Goal: Task Accomplishment & Management: Complete application form

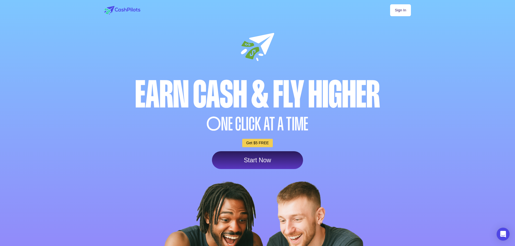
click at [261, 169] on link "Start Now" at bounding box center [257, 161] width 91 height 18
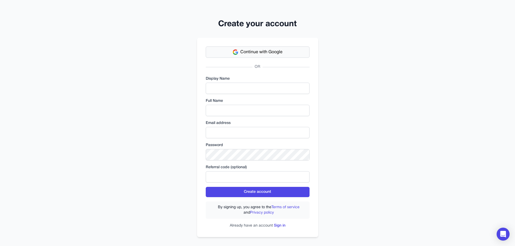
click at [242, 54] on span "Continue with Google" at bounding box center [262, 52] width 42 height 6
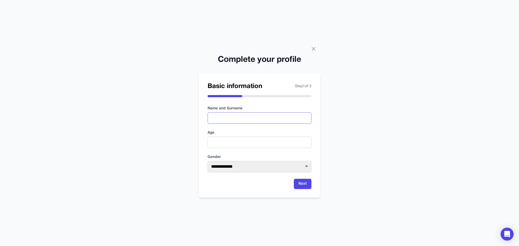
click at [247, 118] on input "text" at bounding box center [260, 118] width 104 height 11
type input "**********"
click at [239, 145] on input "number" at bounding box center [260, 142] width 104 height 11
click at [306, 144] on input "**" at bounding box center [260, 142] width 104 height 11
type input "**"
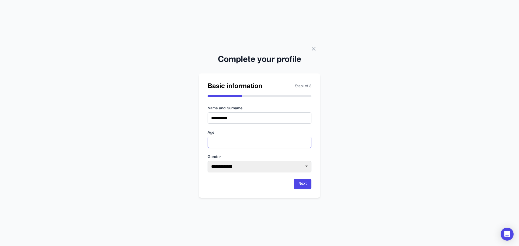
click at [306, 144] on input "**" at bounding box center [260, 142] width 104 height 11
type input "**"
click at [277, 166] on select "**********" at bounding box center [260, 166] width 104 height 11
select select "******"
click at [208, 161] on select "**********" at bounding box center [260, 166] width 104 height 11
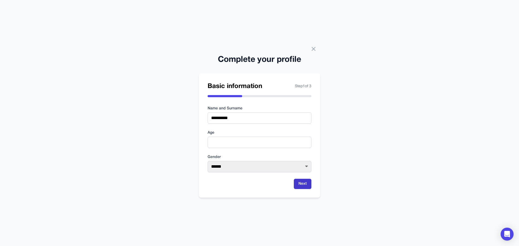
click at [304, 184] on button "Next" at bounding box center [303, 184] width 18 height 10
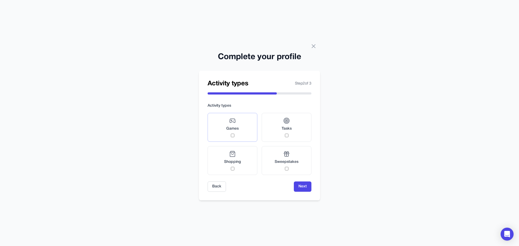
click at [236, 129] on span "Games" at bounding box center [232, 128] width 12 height 5
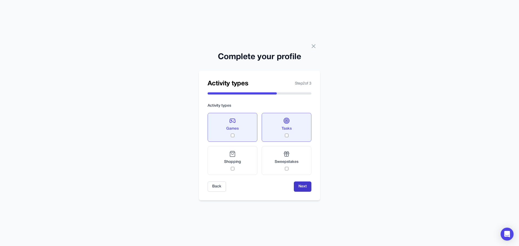
click at [307, 188] on button "Next" at bounding box center [303, 187] width 18 height 10
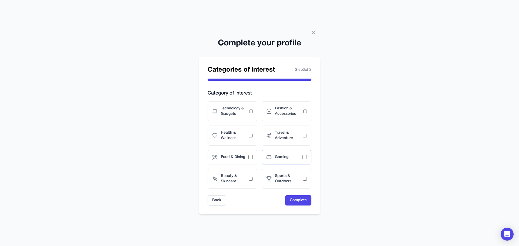
click at [274, 159] on div "Gaming" at bounding box center [287, 157] width 50 height 15
click at [298, 201] on button "Complete" at bounding box center [298, 201] width 26 height 10
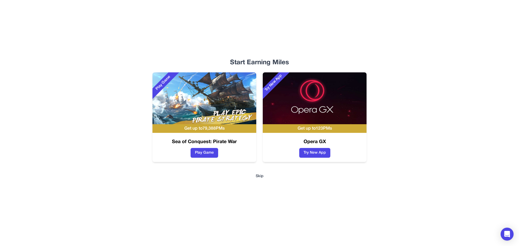
click at [260, 177] on button "Skip" at bounding box center [260, 176] width 8 height 5
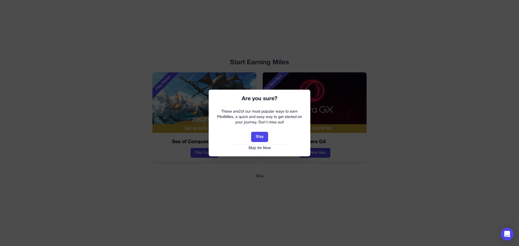
click at [258, 149] on button "Skip for Now" at bounding box center [259, 148] width 91 height 5
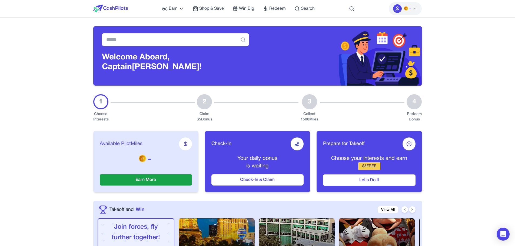
click at [408, 7] on img at bounding box center [406, 8] width 4 height 4
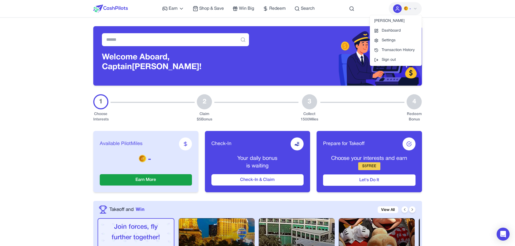
click at [415, 7] on icon at bounding box center [415, 8] width 4 height 4
click at [408, 8] on img at bounding box center [406, 8] width 4 height 4
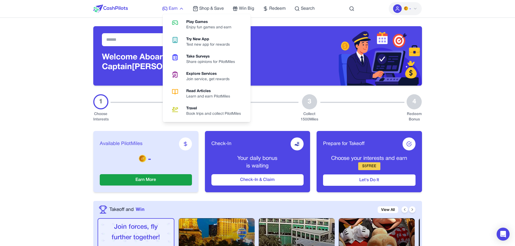
click at [172, 9] on span "Earn" at bounding box center [173, 8] width 9 height 6
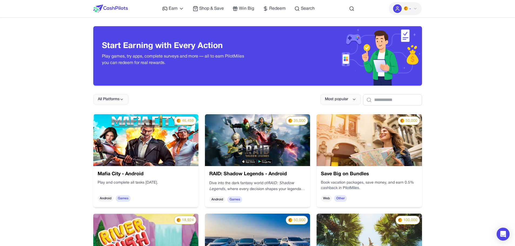
click at [106, 7] on img at bounding box center [110, 9] width 35 height 8
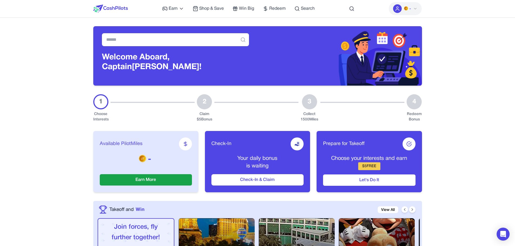
click at [407, 8] on img at bounding box center [406, 8] width 4 height 4
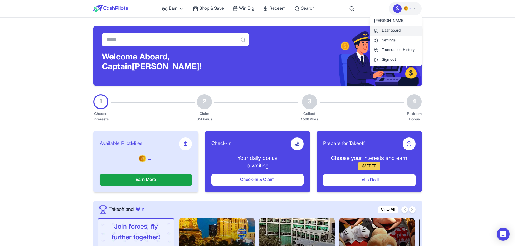
click at [387, 32] on link "Dashboard" at bounding box center [396, 31] width 52 height 10
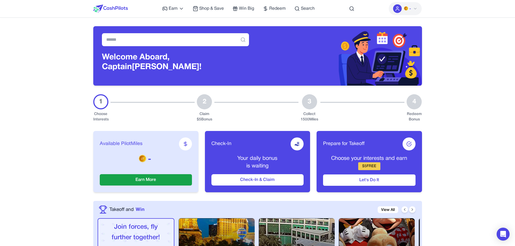
click at [407, 9] on img at bounding box center [406, 8] width 4 height 4
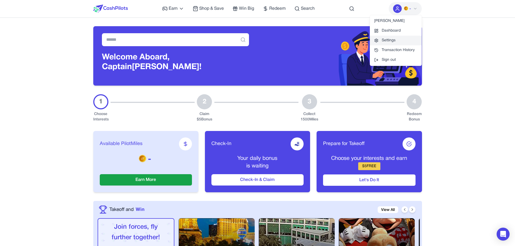
click at [389, 42] on link "Settings" at bounding box center [396, 41] width 52 height 10
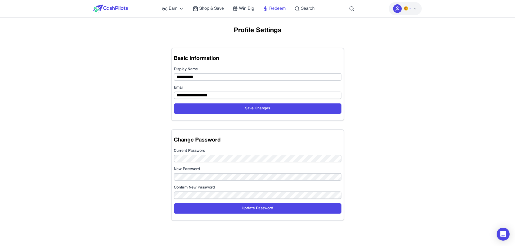
click at [271, 7] on span "Redeem" at bounding box center [277, 8] width 17 height 6
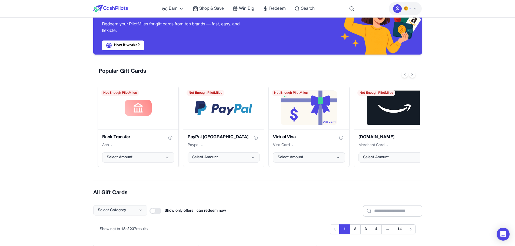
scroll to position [81, 0]
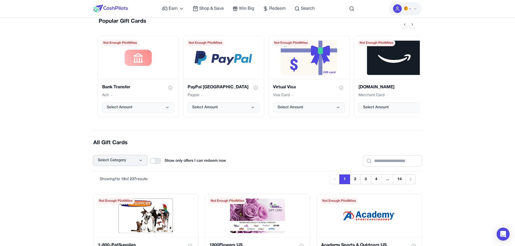
click at [140, 163] on icon at bounding box center [141, 161] width 4 height 4
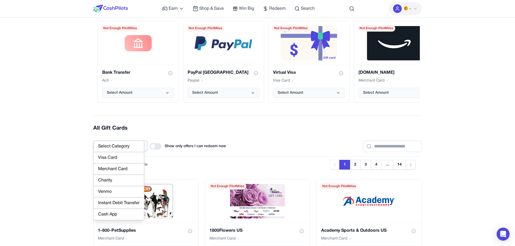
scroll to position [108, 0]
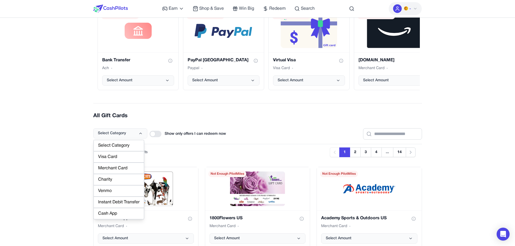
click at [110, 214] on div "Cash App" at bounding box center [119, 213] width 51 height 11
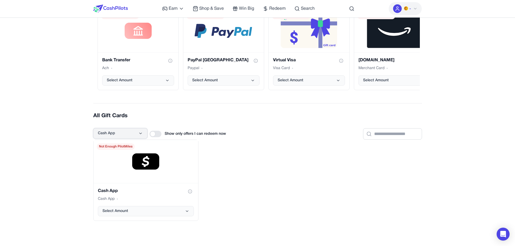
click at [111, 136] on button "Cash App" at bounding box center [120, 134] width 54 height 10
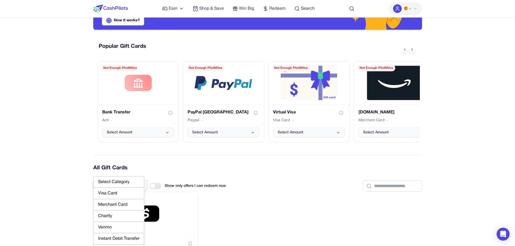
scroll to position [54, 0]
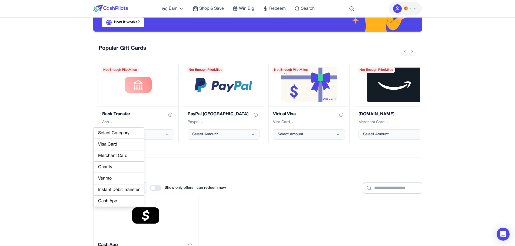
click at [108, 145] on div "Visa Card" at bounding box center [119, 144] width 51 height 11
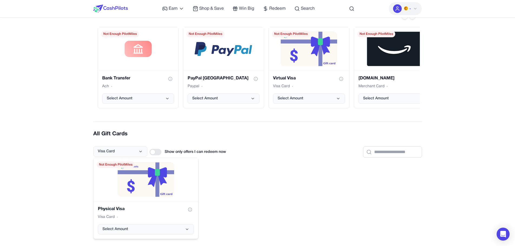
scroll to position [135, 0]
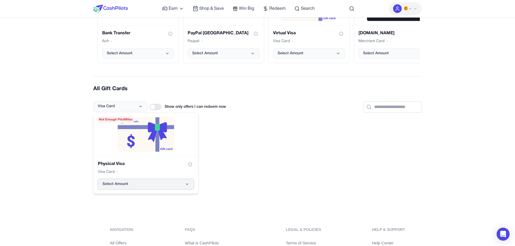
click at [120, 185] on span "Select Amount" at bounding box center [116, 184] width 26 height 5
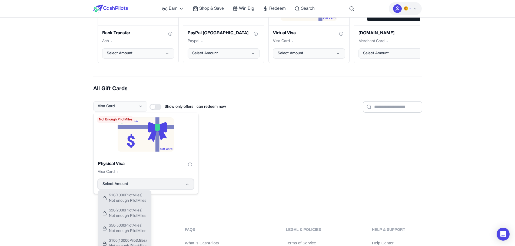
click at [125, 181] on button "Select Amount" at bounding box center [146, 184] width 96 height 10
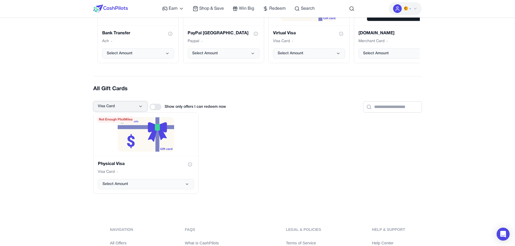
click at [121, 107] on button "Visa Card" at bounding box center [120, 106] width 54 height 10
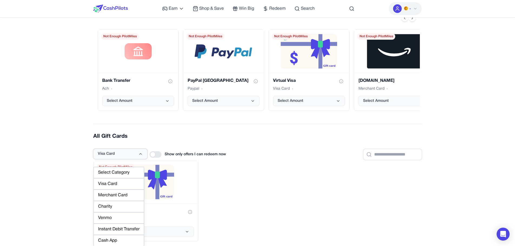
scroll to position [81, 0]
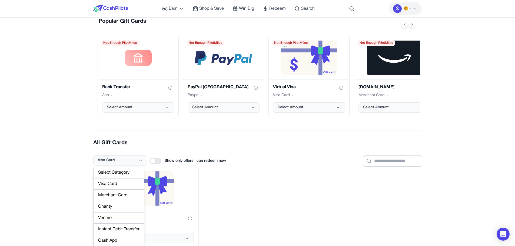
click at [167, 180] on img "Physical Visa gift card" at bounding box center [145, 189] width 57 height 35
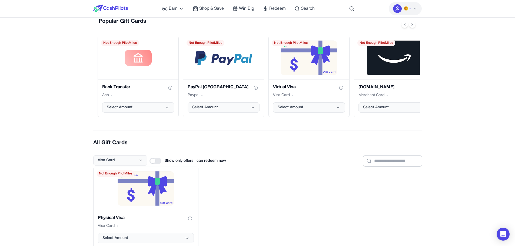
click at [107, 5] on img at bounding box center [110, 9] width 35 height 8
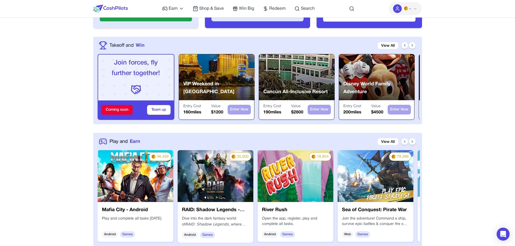
scroll to position [216, 0]
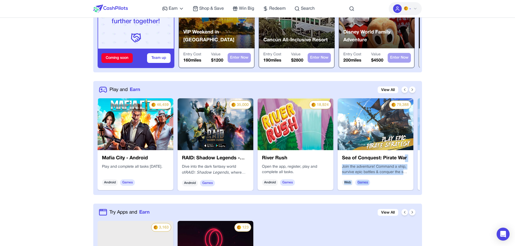
drag, startPoint x: 417, startPoint y: 162, endPoint x: 406, endPoint y: 158, distance: 11.1
click at [406, 158] on div "46,459 Mafia City - Android Play and complete all tasks [DATE]. Android Games 3…" at bounding box center [259, 144] width 323 height 93
click at [413, 89] on icon at bounding box center [412, 90] width 4 height 4
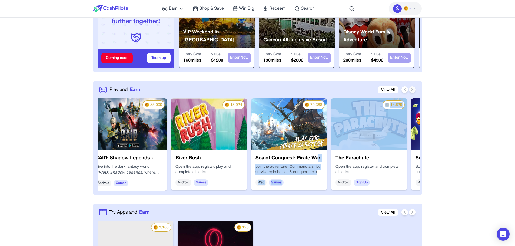
click at [413, 89] on icon at bounding box center [412, 90] width 4 height 4
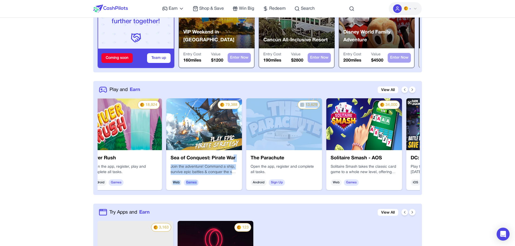
scroll to position [0, 173]
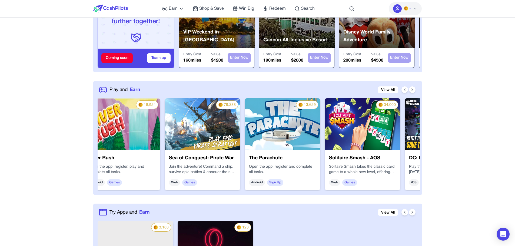
click at [342, 89] on div "Play and Earn View All" at bounding box center [249, 90] width 300 height 9
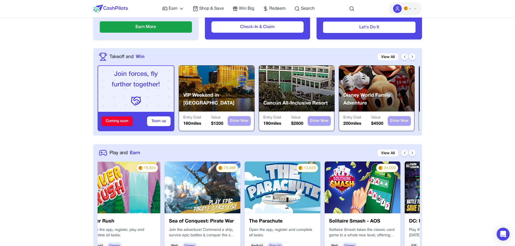
scroll to position [216, 0]
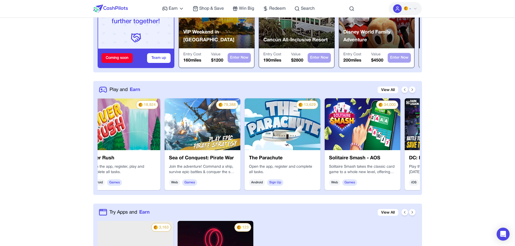
click at [199, 135] on img at bounding box center [203, 124] width 76 height 52
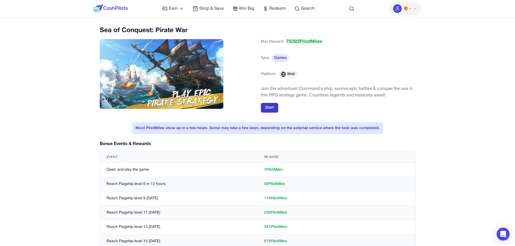
click at [271, 108] on button "Start" at bounding box center [269, 108] width 17 height 10
click at [265, 107] on button "Start" at bounding box center [269, 108] width 17 height 10
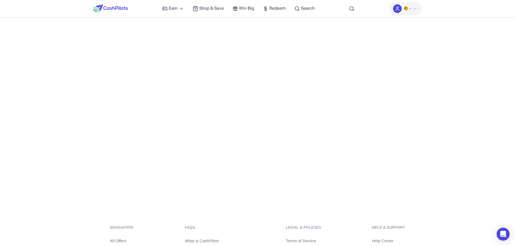
scroll to position [102, 0]
